Goal: Go to known website: Go to known website

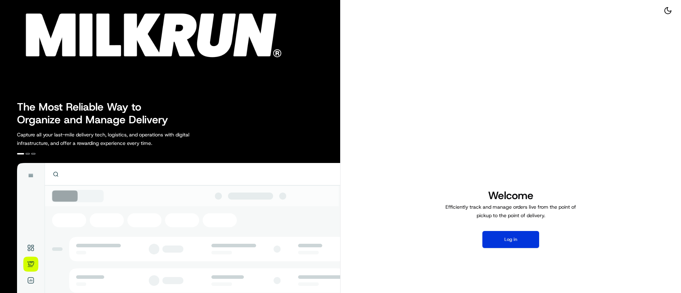
click at [518, 239] on button "Log in" at bounding box center [510, 239] width 57 height 17
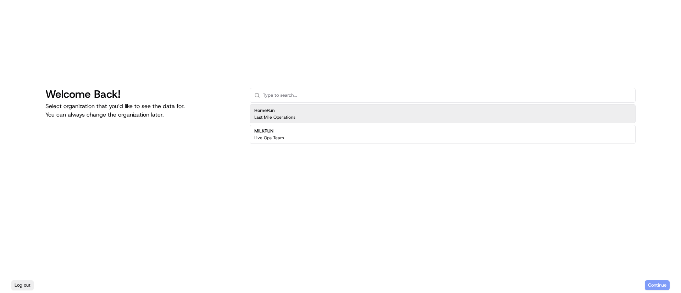
click at [270, 109] on h2 "HomeRun" at bounding box center [274, 110] width 41 height 6
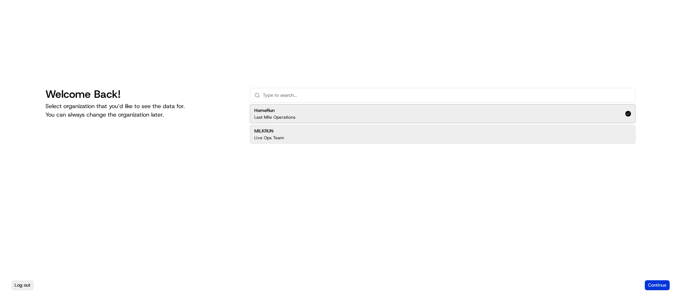
click at [657, 285] on button "Continue" at bounding box center [657, 286] width 25 height 10
